Goal: Book appointment/travel/reservation

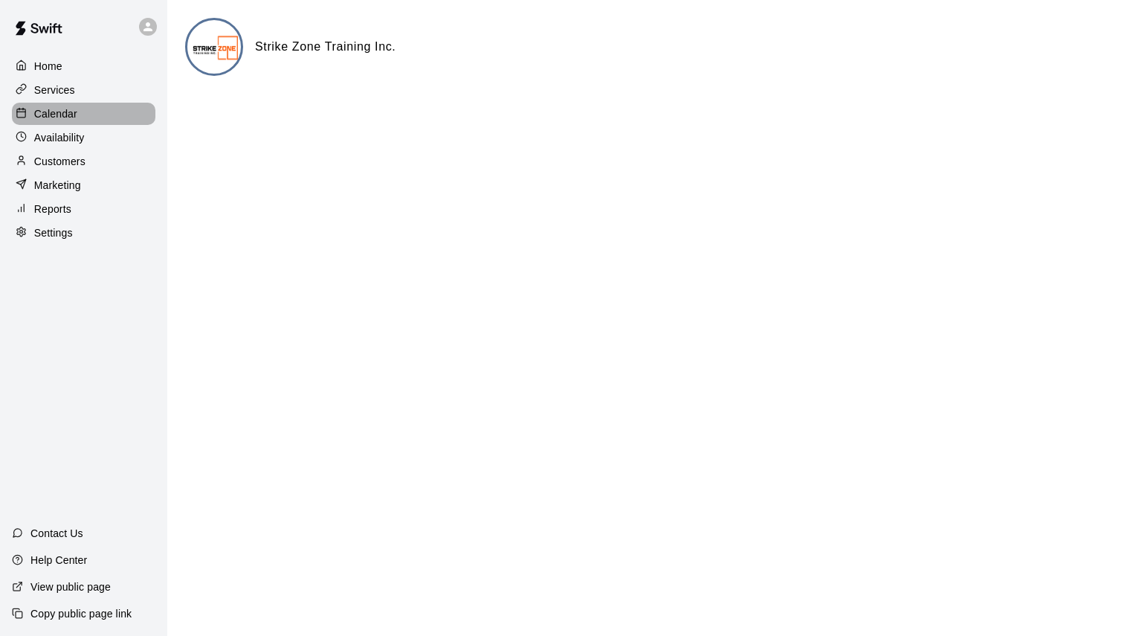
click at [44, 115] on p "Calendar" at bounding box center [55, 113] width 43 height 15
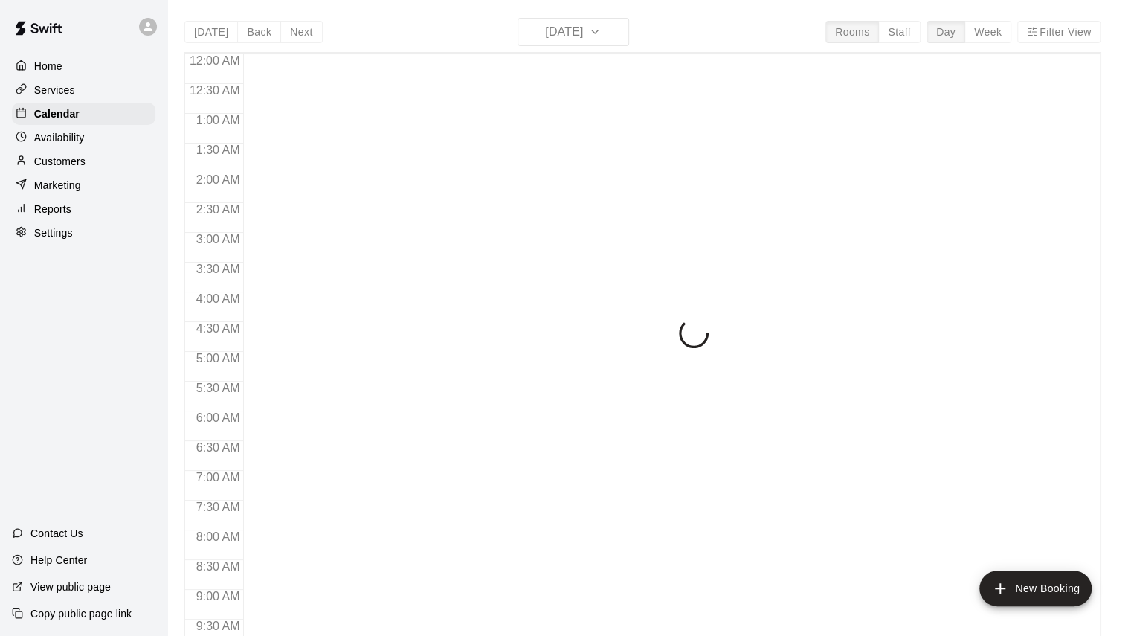
scroll to position [829, 0]
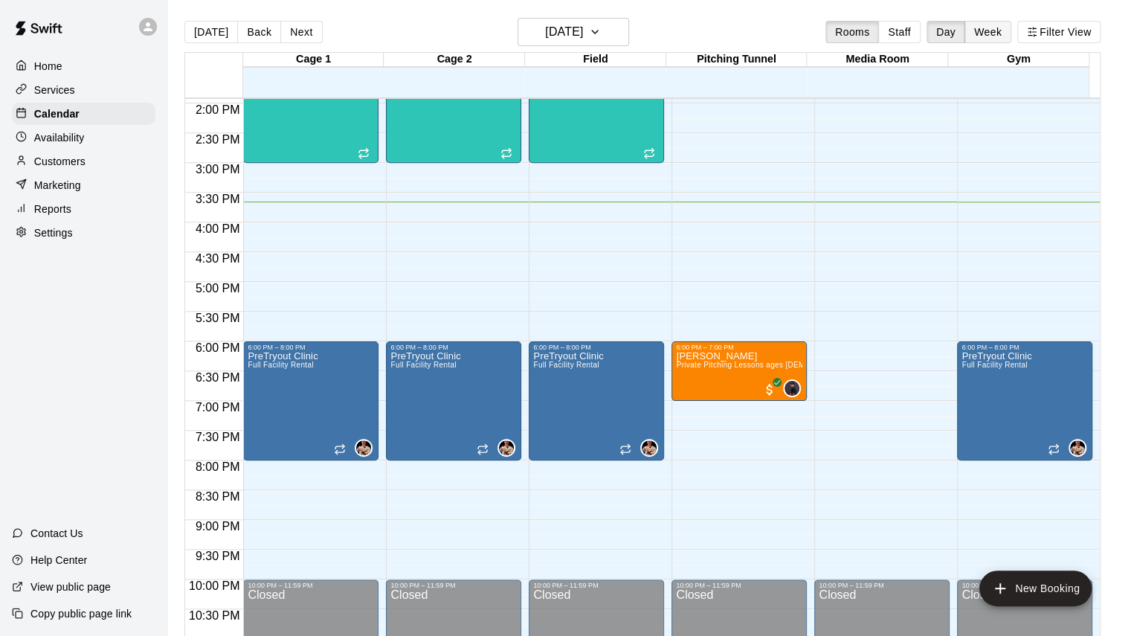
click at [988, 23] on button "Week" at bounding box center [988, 32] width 47 height 22
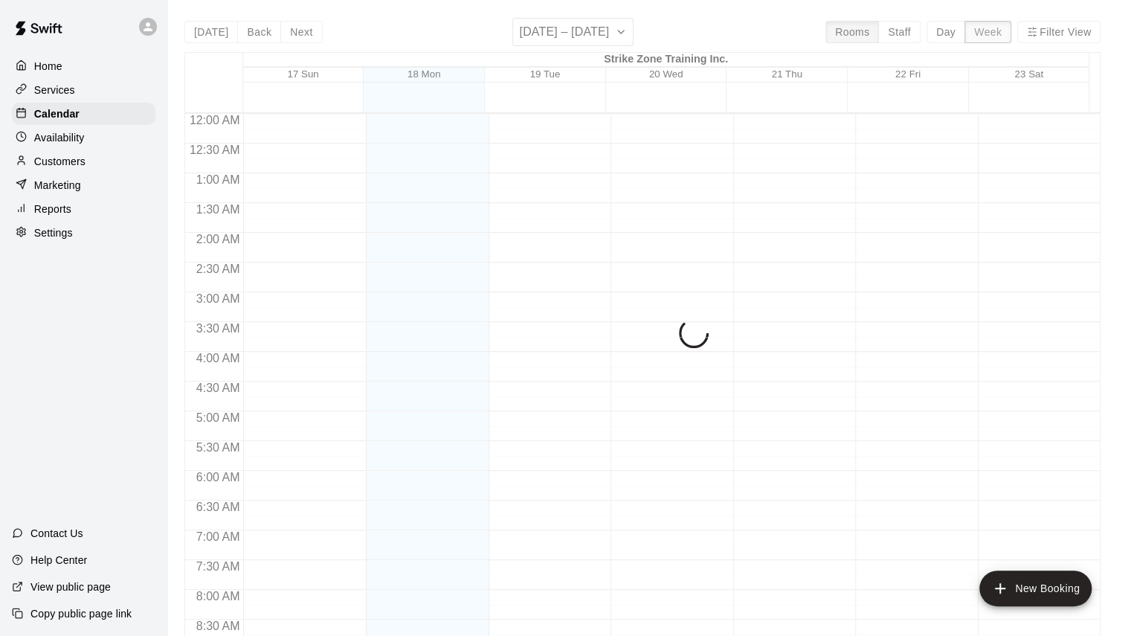
scroll to position [888, 0]
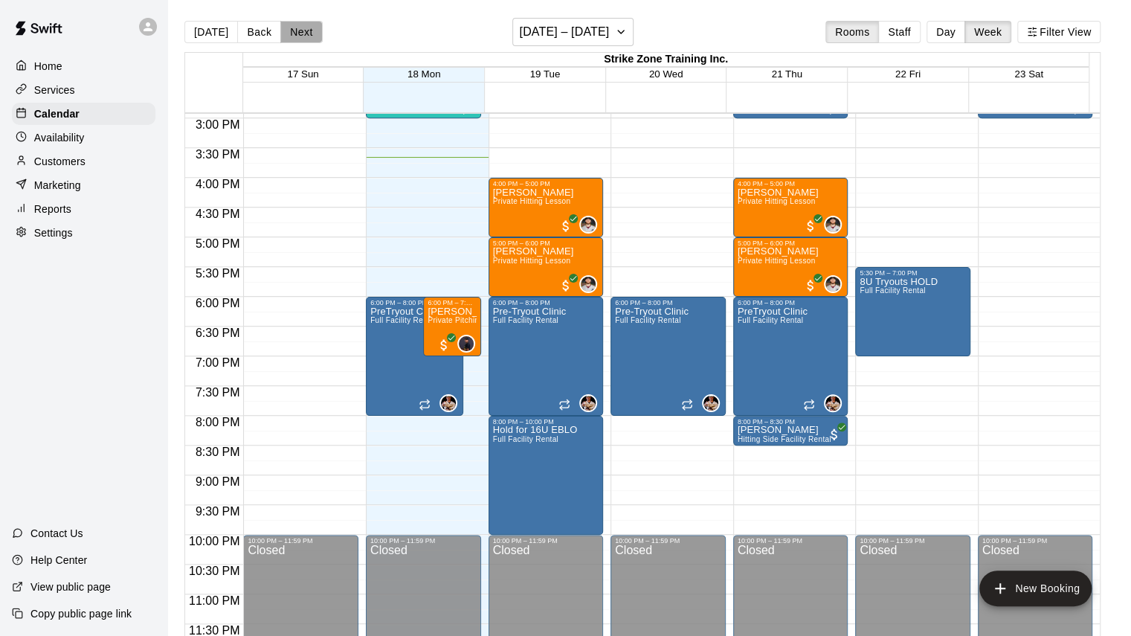
click at [312, 35] on button "Next" at bounding box center [301, 32] width 42 height 22
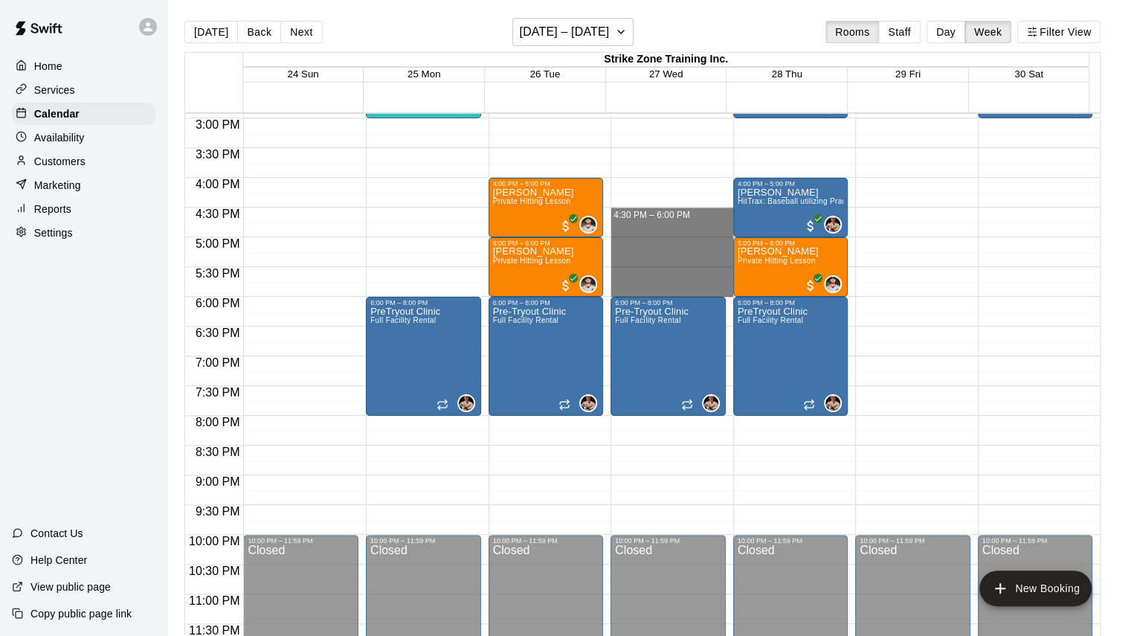
drag, startPoint x: 634, startPoint y: 211, endPoint x: 637, endPoint y: 292, distance: 80.4
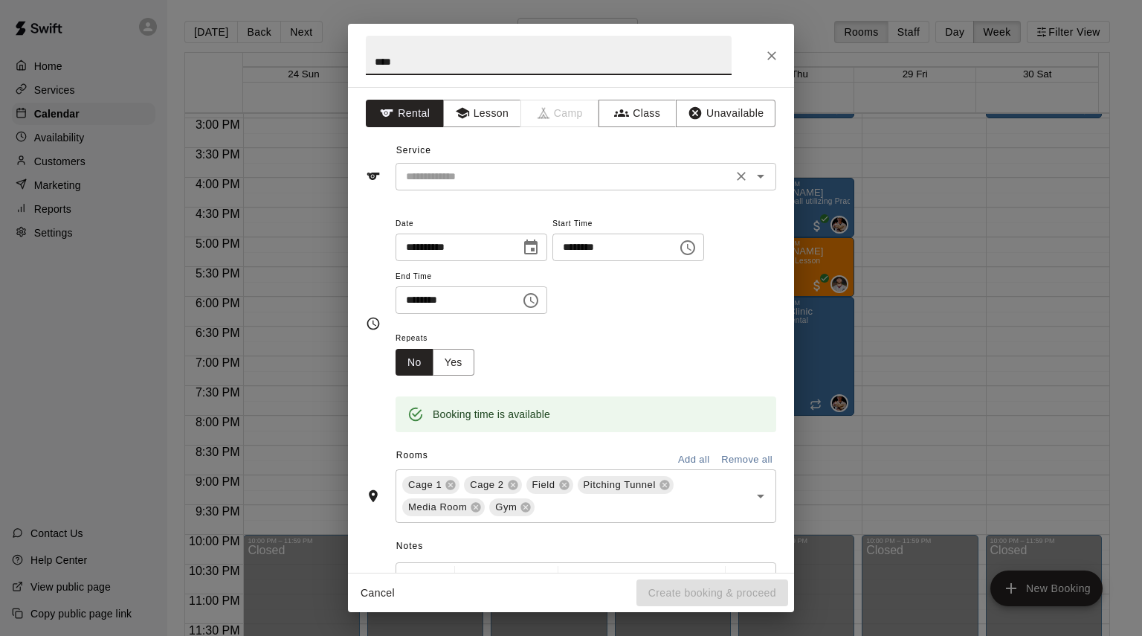
type input "****"
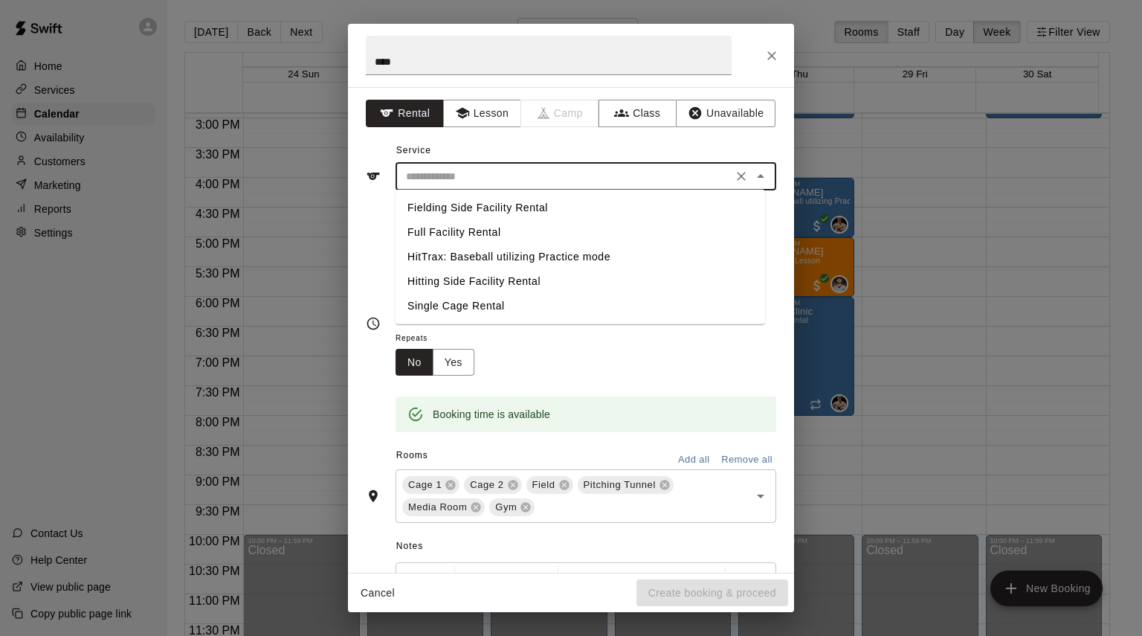
click at [509, 167] on input "text" at bounding box center [564, 176] width 328 height 19
click at [488, 212] on li "Fielding Side Facility Rental" at bounding box center [581, 208] width 370 height 25
type input "**********"
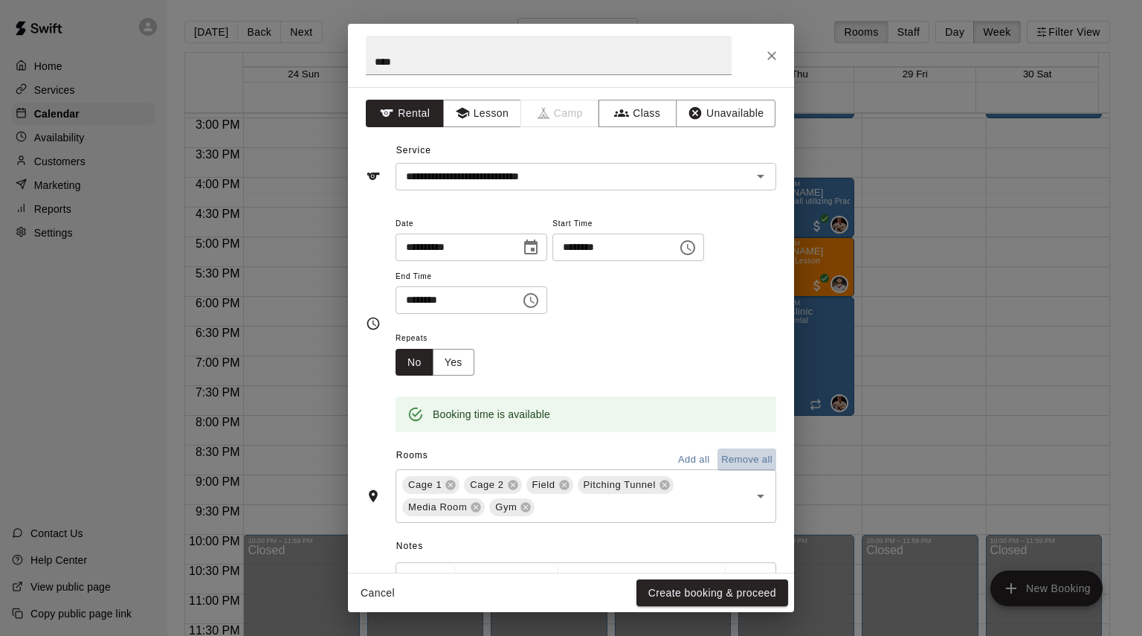
click at [721, 452] on button "Remove all" at bounding box center [747, 459] width 59 height 23
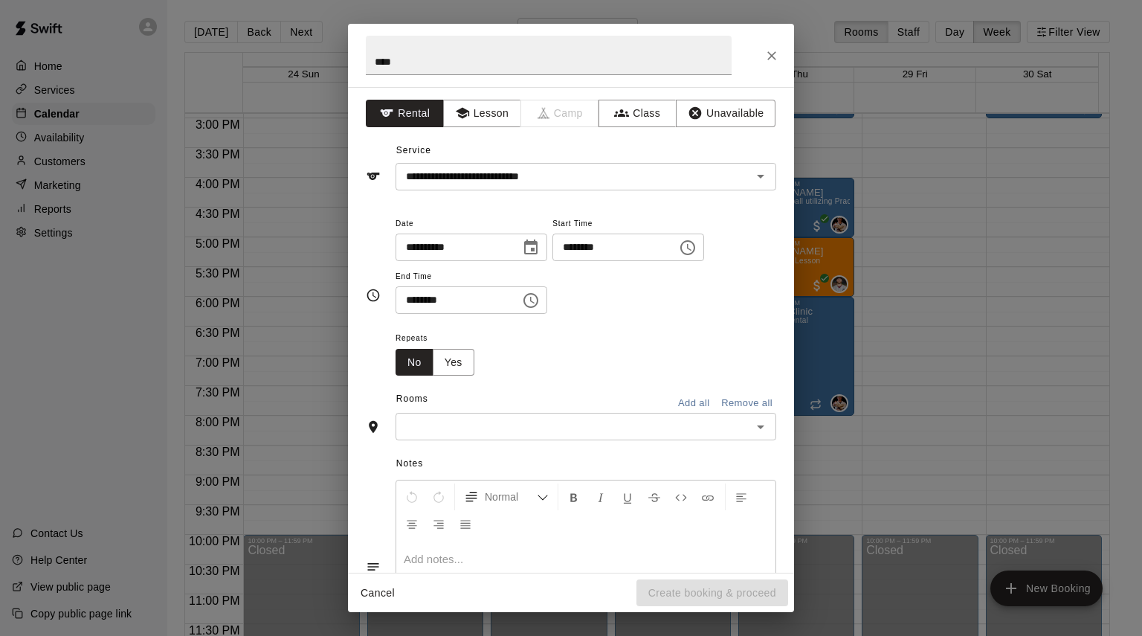
click at [497, 456] on span "Notes" at bounding box center [586, 464] width 380 height 24
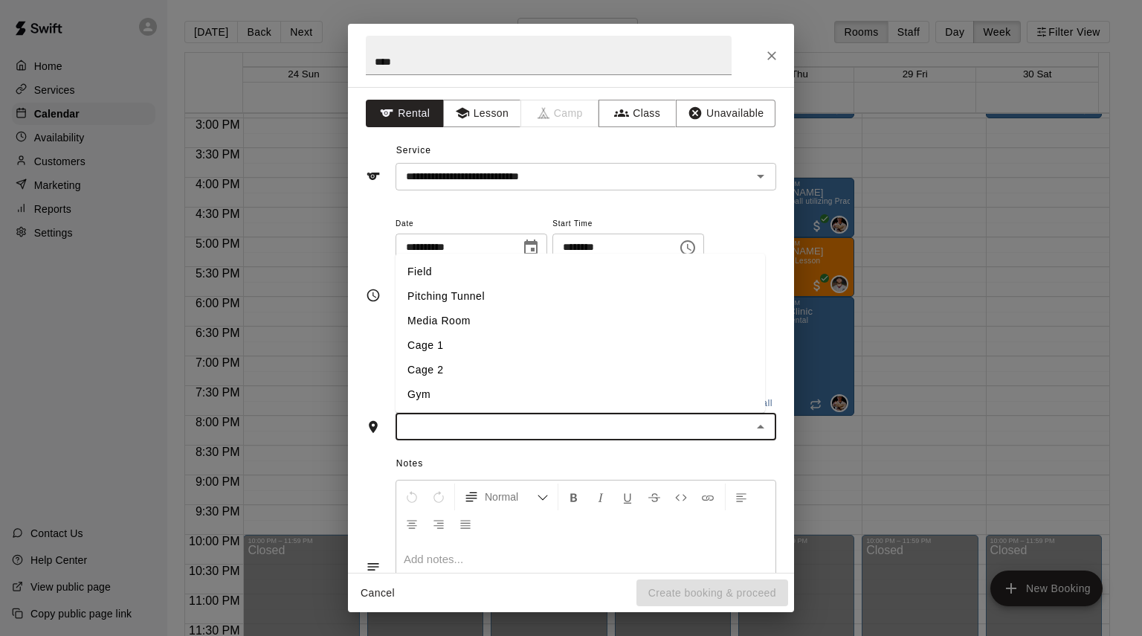
click at [485, 425] on input "text" at bounding box center [573, 426] width 347 height 19
click at [465, 274] on li "Field" at bounding box center [581, 272] width 370 height 25
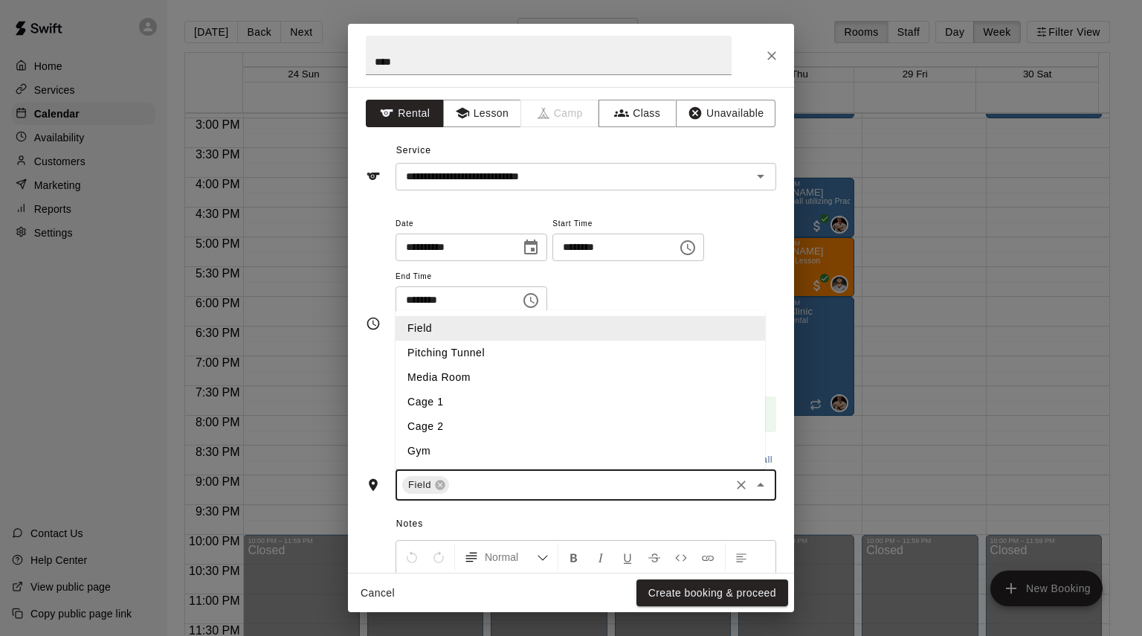
click at [475, 487] on input "text" at bounding box center [589, 485] width 277 height 19
click at [465, 404] on li "Cage 1" at bounding box center [581, 402] width 370 height 25
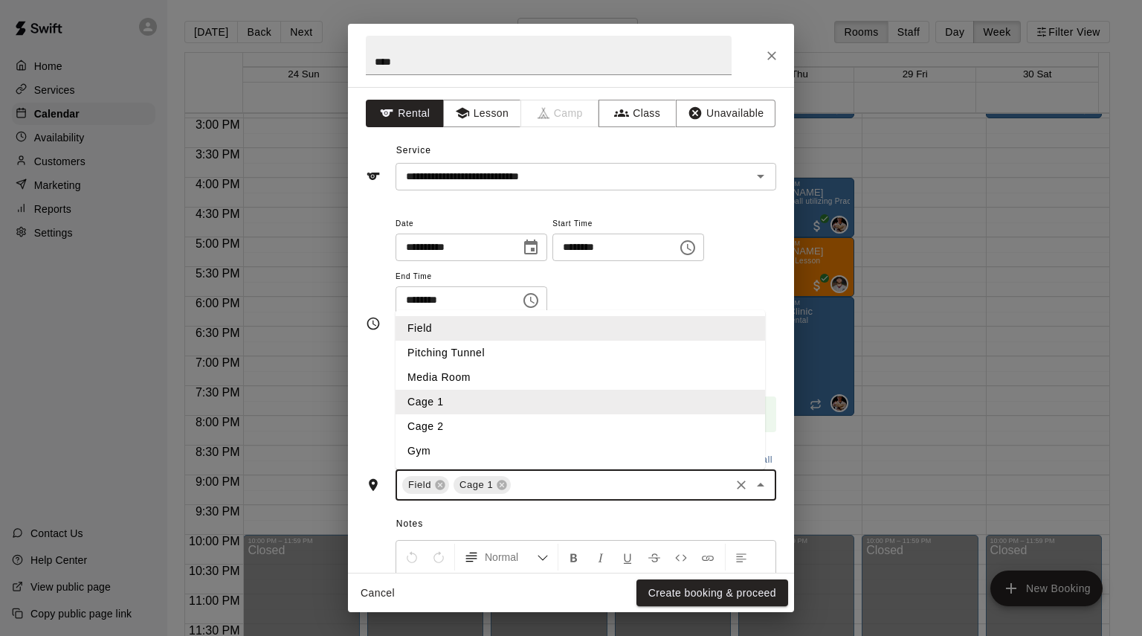
click at [535, 485] on input "text" at bounding box center [620, 485] width 215 height 19
click at [463, 425] on li "Cage 2" at bounding box center [581, 426] width 370 height 25
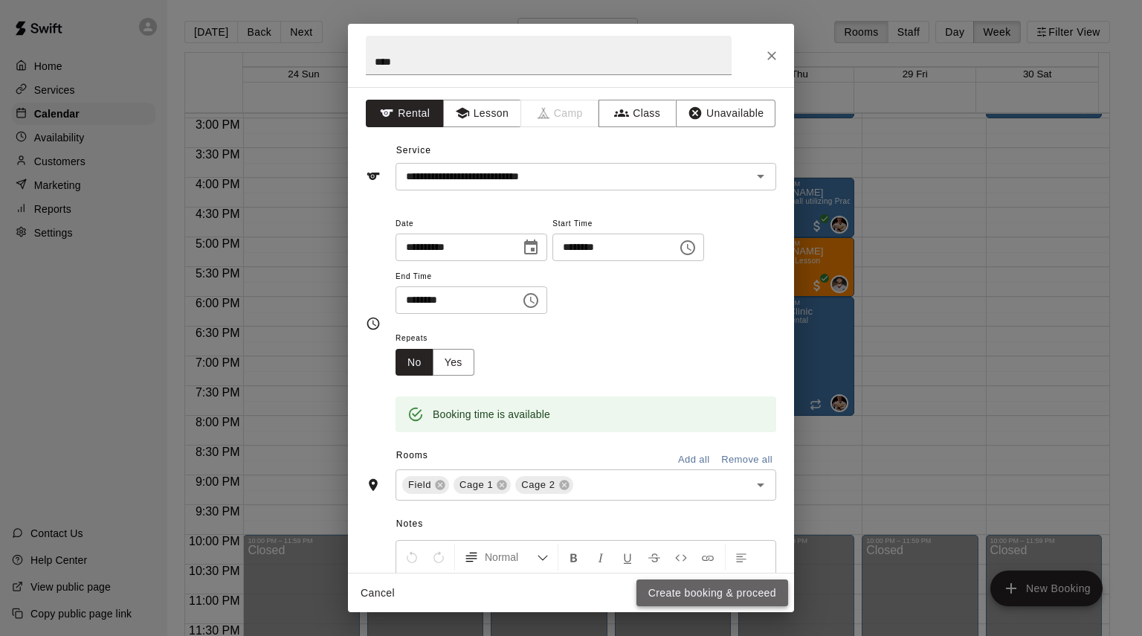
click at [693, 591] on button "Create booking & proceed" at bounding box center [713, 593] width 152 height 28
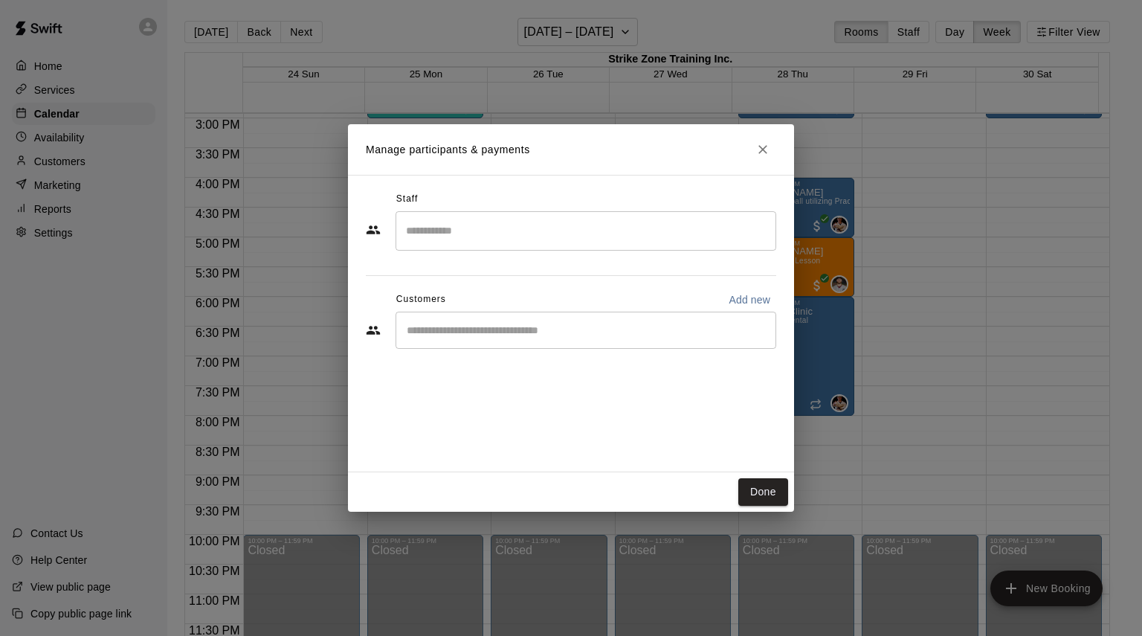
click at [542, 338] on div "​" at bounding box center [586, 330] width 381 height 37
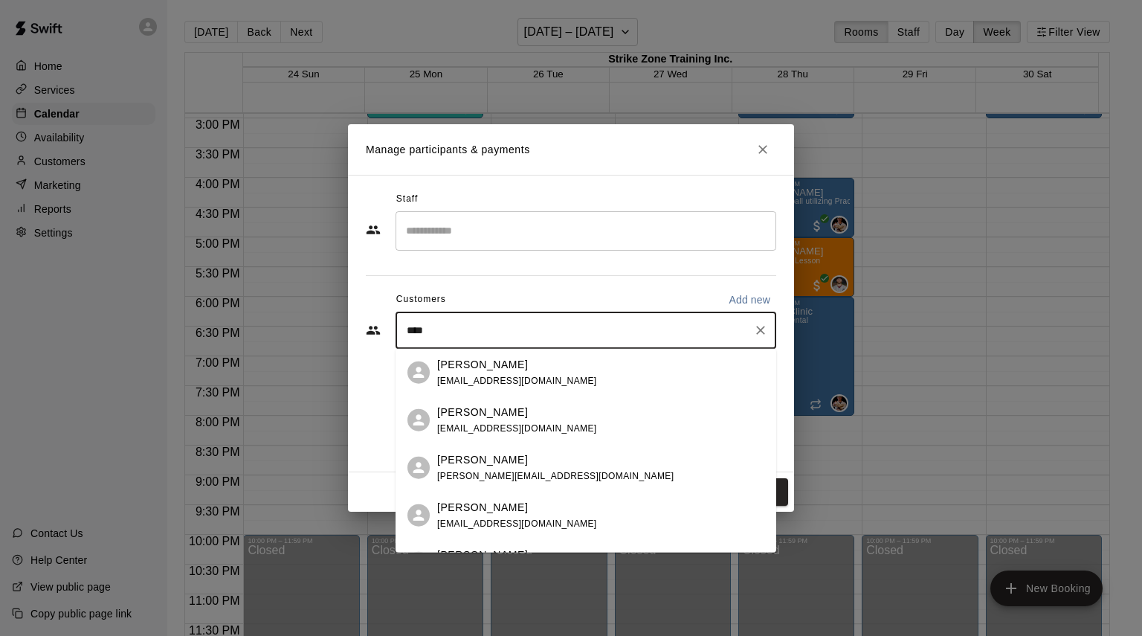
click at [470, 320] on div "**** ​" at bounding box center [586, 330] width 381 height 37
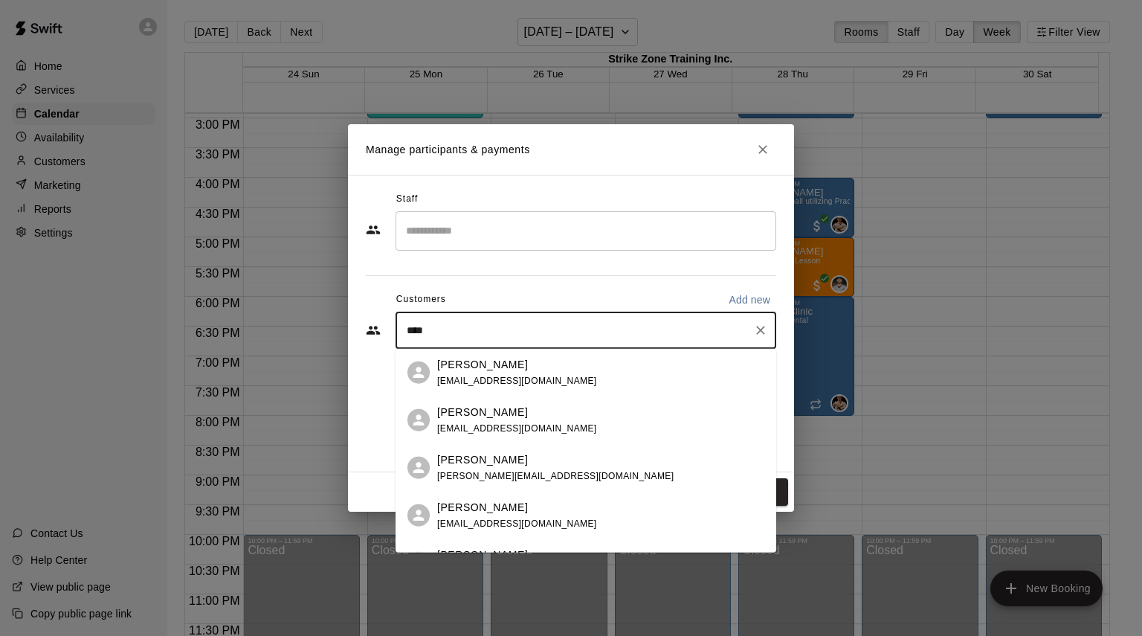
click at [418, 324] on input "****" at bounding box center [574, 330] width 345 height 15
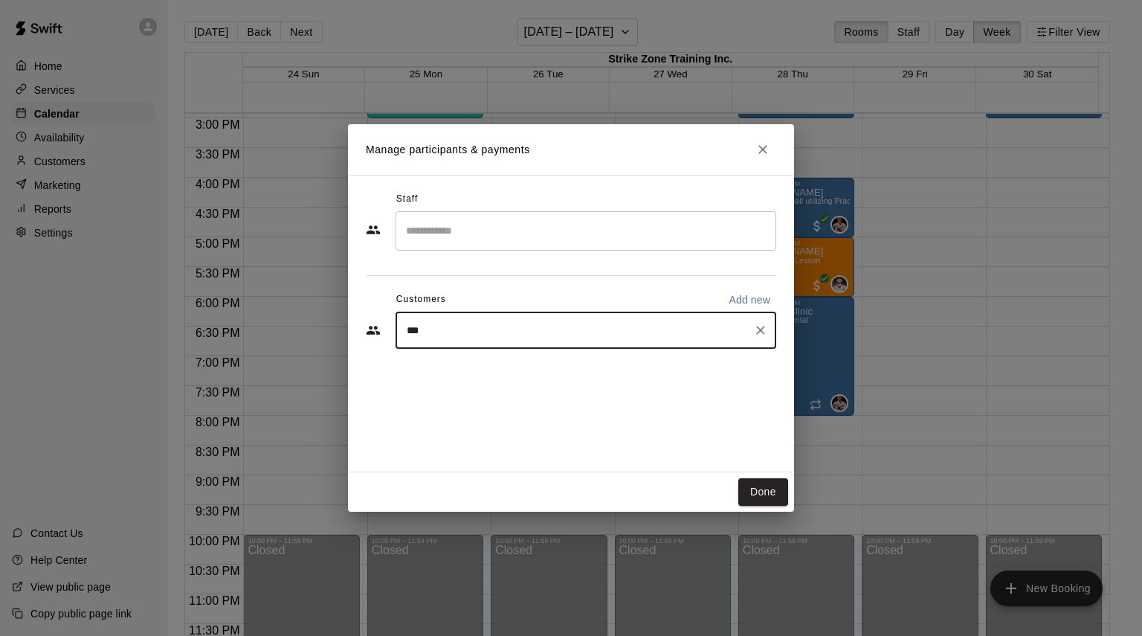
type input "****"
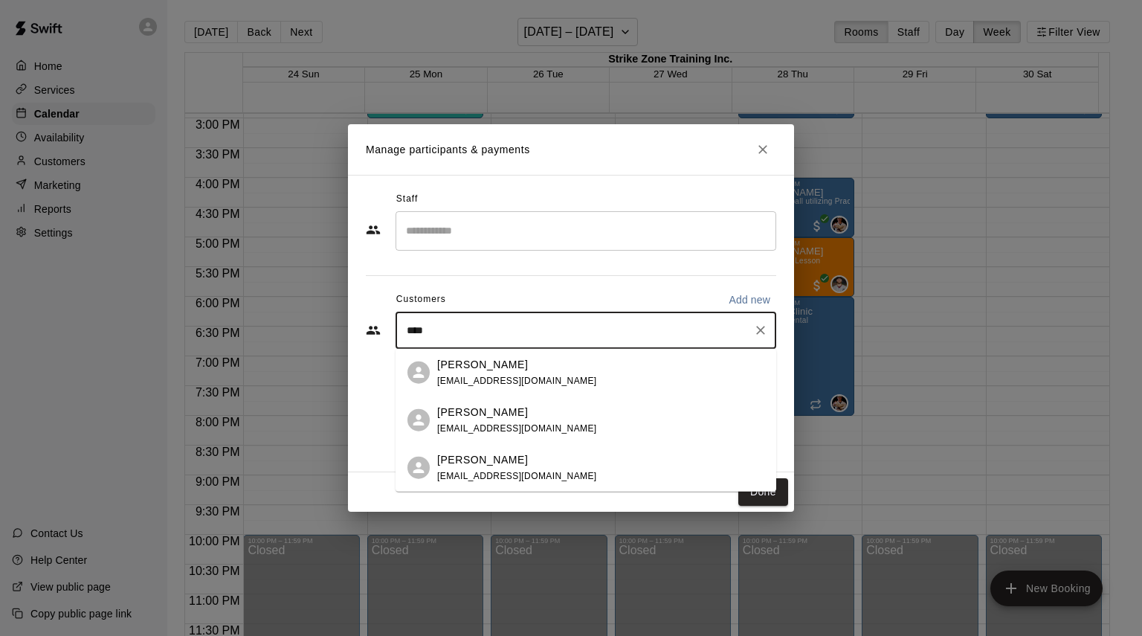
click at [425, 405] on div "[PERSON_NAME] [EMAIL_ADDRESS][DOMAIN_NAME]" at bounding box center [586, 420] width 381 height 48
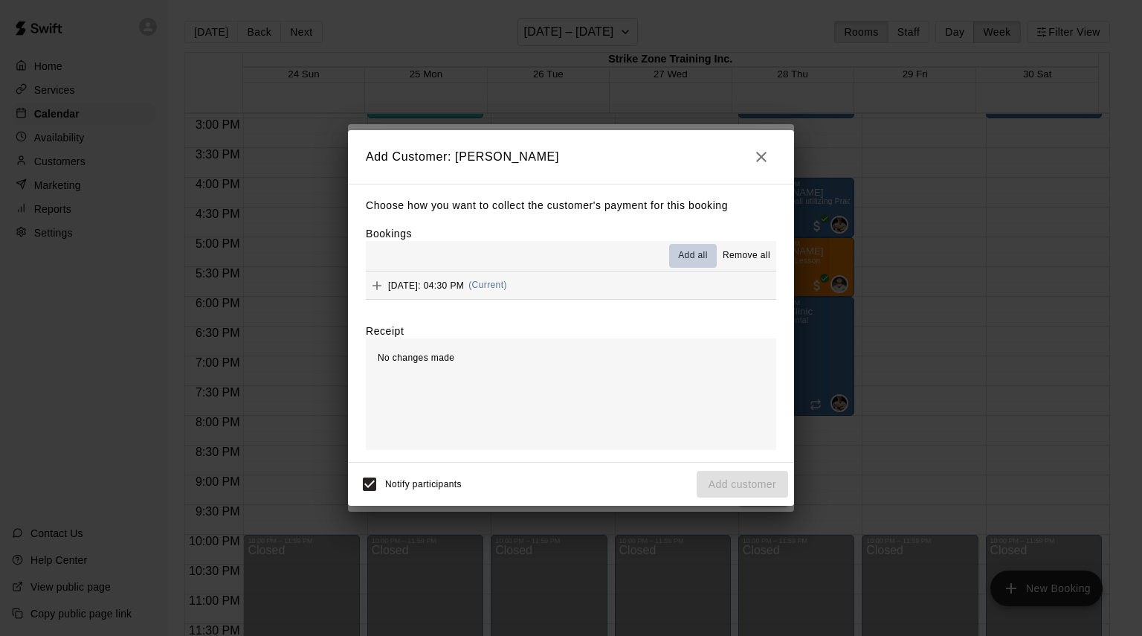
click at [692, 257] on span "Add all" at bounding box center [693, 255] width 30 height 15
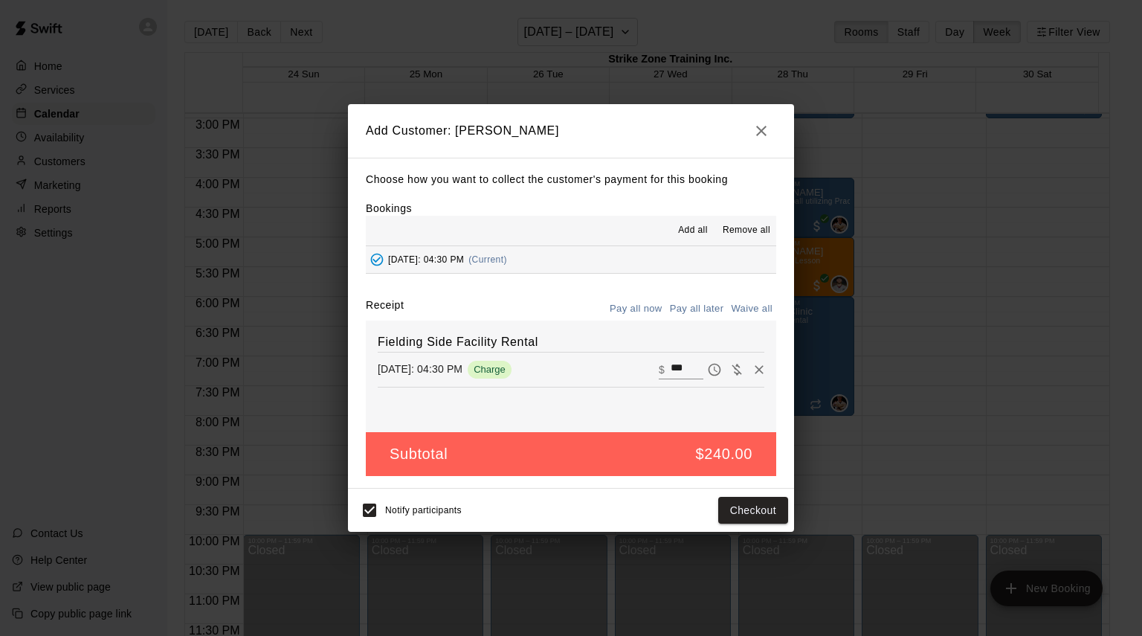
click at [749, 314] on button "Waive all" at bounding box center [751, 308] width 49 height 23
type input "*"
click at [744, 506] on button "Add customer" at bounding box center [742, 511] width 91 height 28
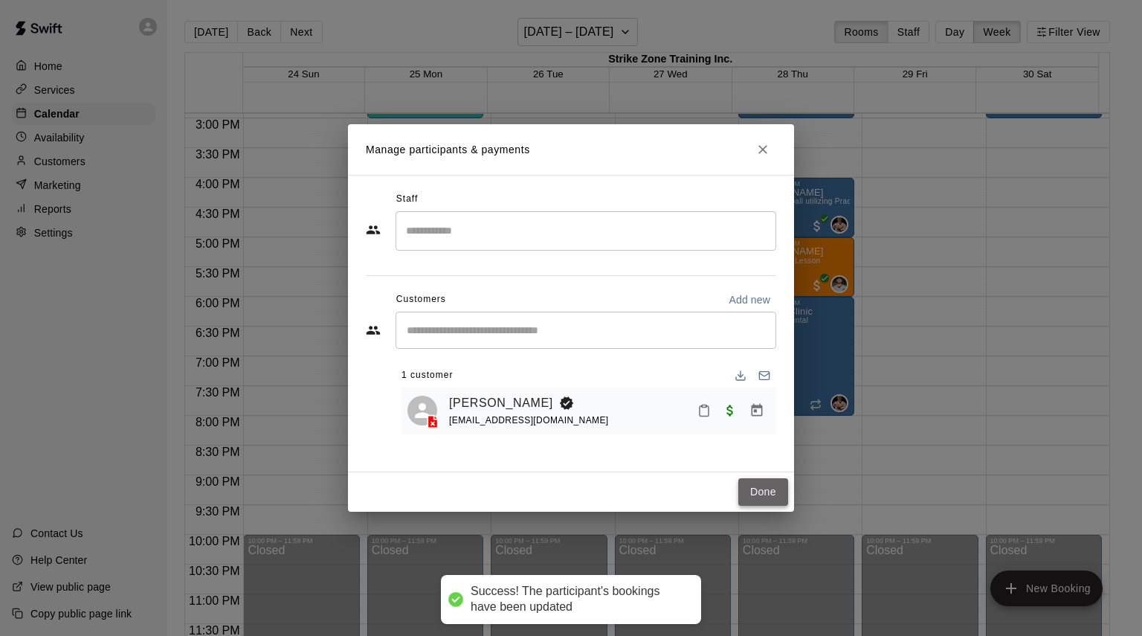
click at [762, 489] on button "Done" at bounding box center [764, 492] width 50 height 28
